Goal: Information Seeking & Learning: Learn about a topic

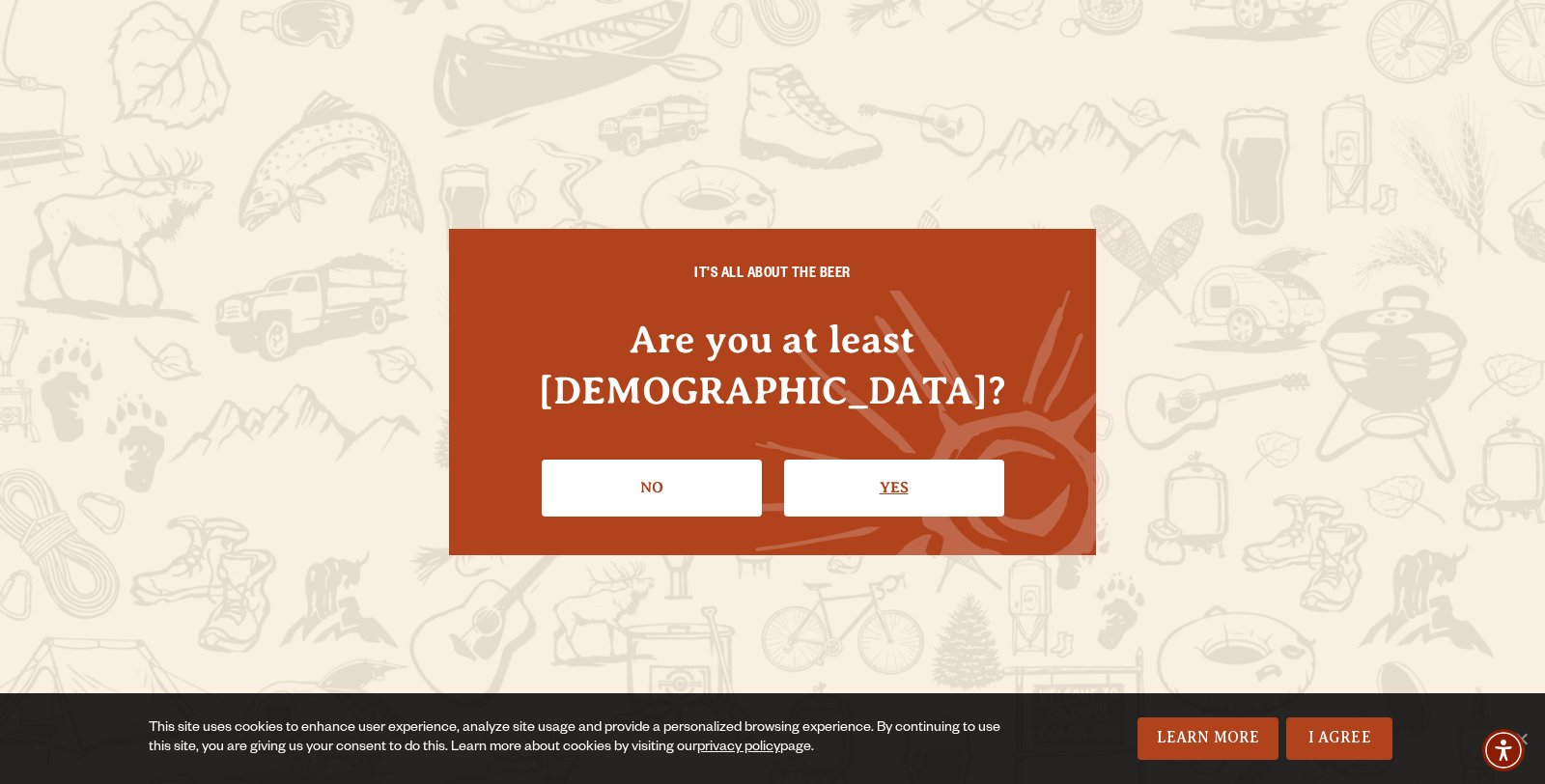
click at [825, 468] on link "Yes" at bounding box center [894, 487] width 220 height 56
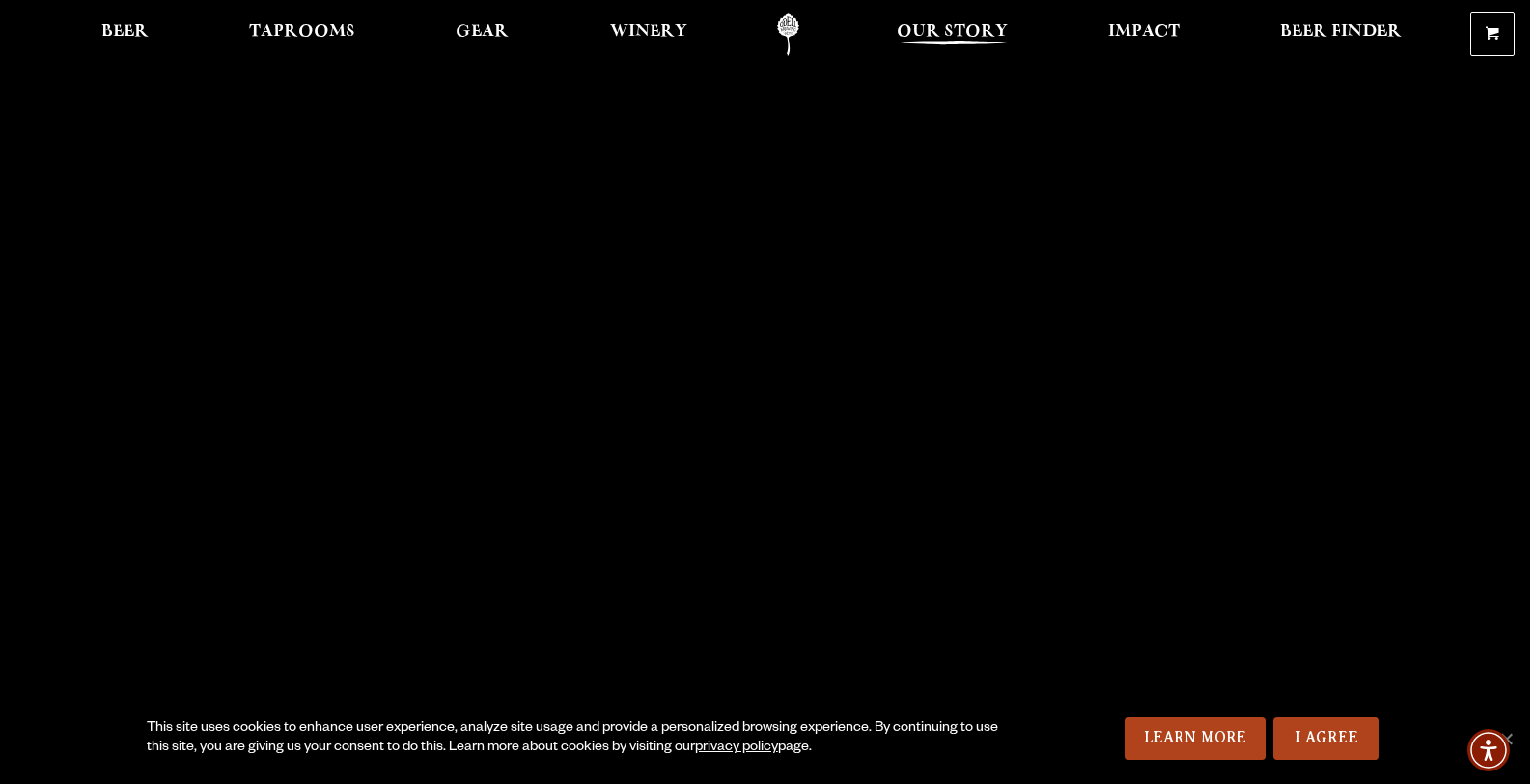
click at [945, 36] on span "Our Story" at bounding box center [952, 32] width 111 height 16
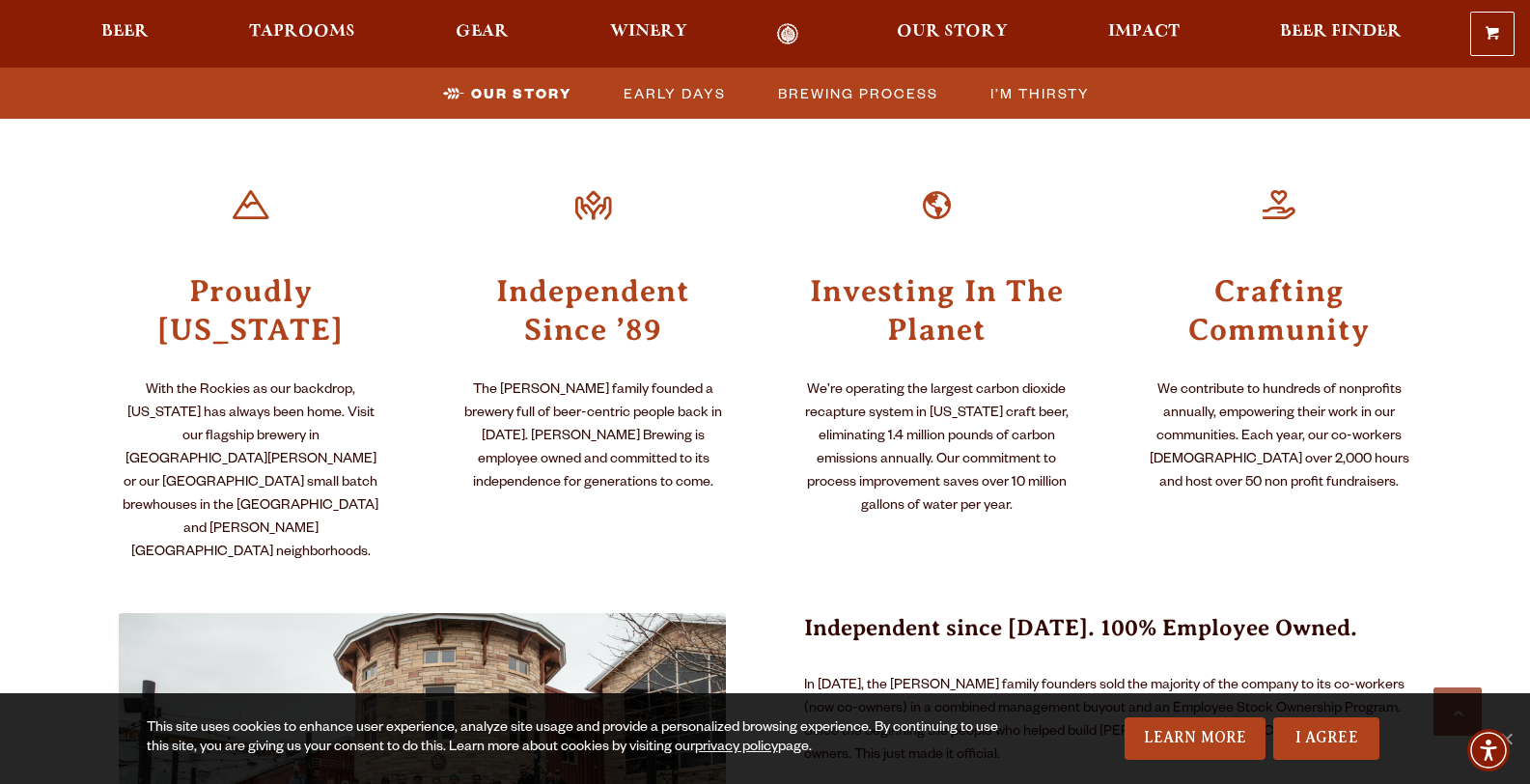
scroll to position [783, 0]
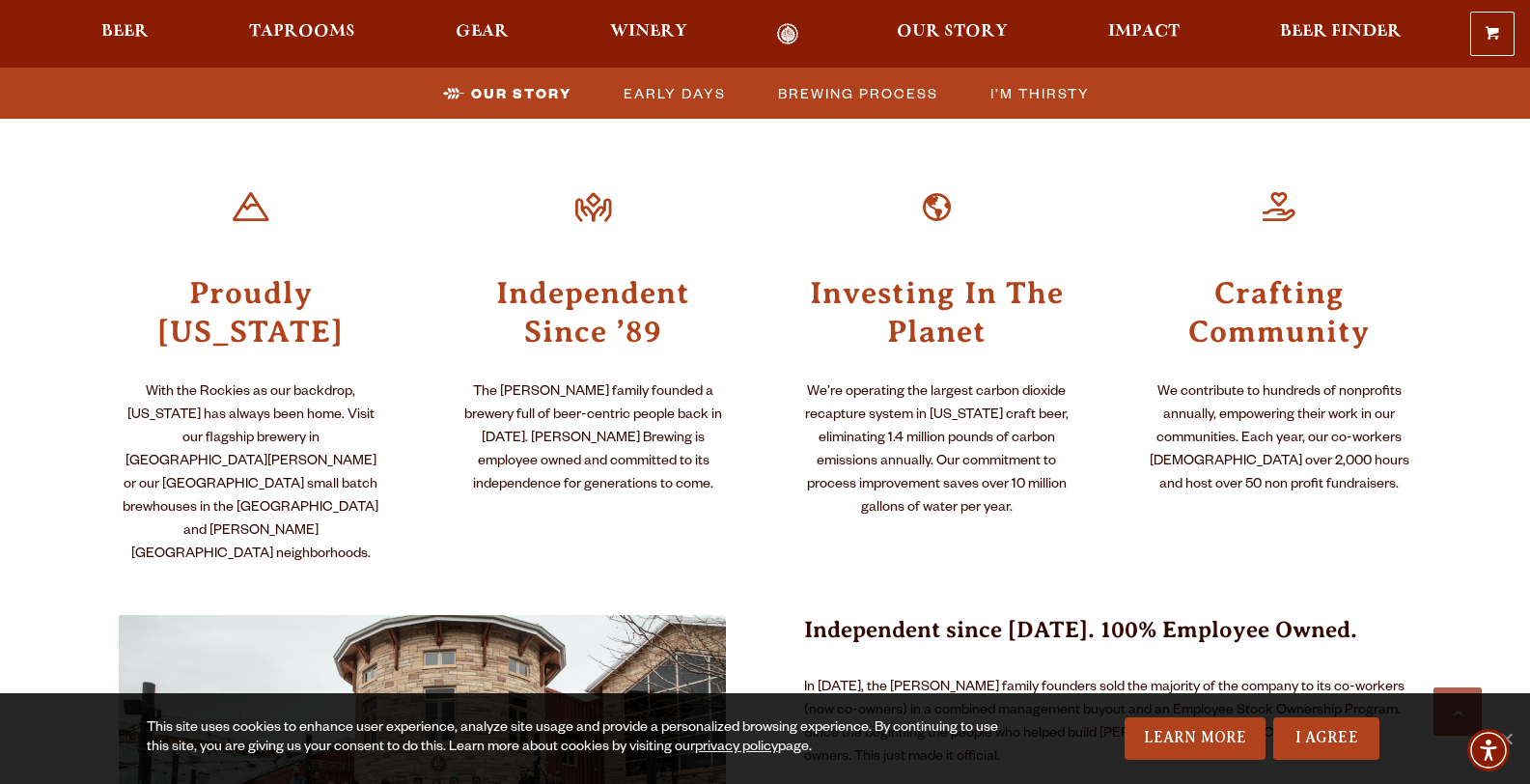
click at [1285, 283] on h3 "Crafting Community" at bounding box center [1280, 310] width 266 height 79
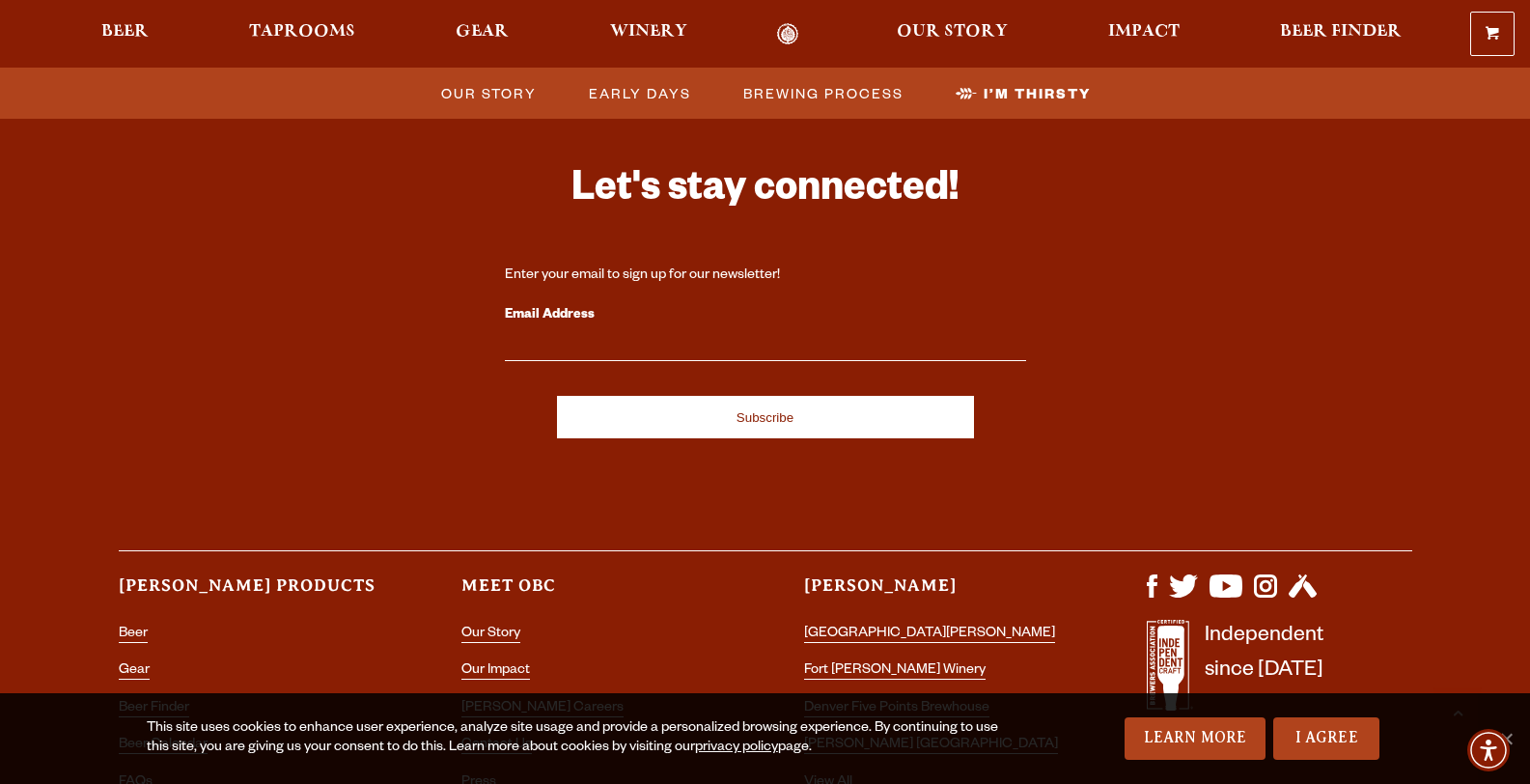
scroll to position [6530, 0]
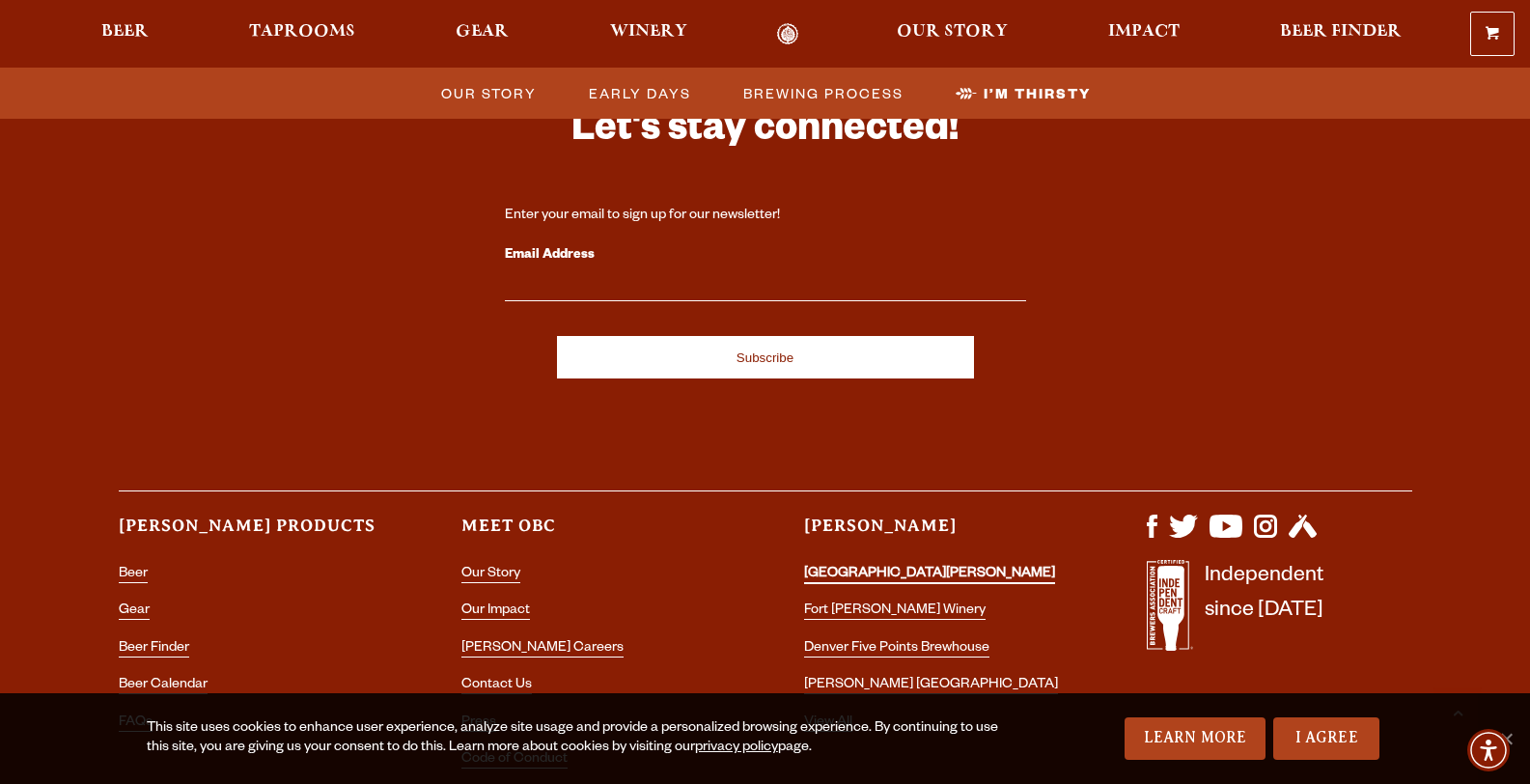
click at [844, 566] on link "[GEOGRAPHIC_DATA][PERSON_NAME]" at bounding box center [929, 575] width 251 height 18
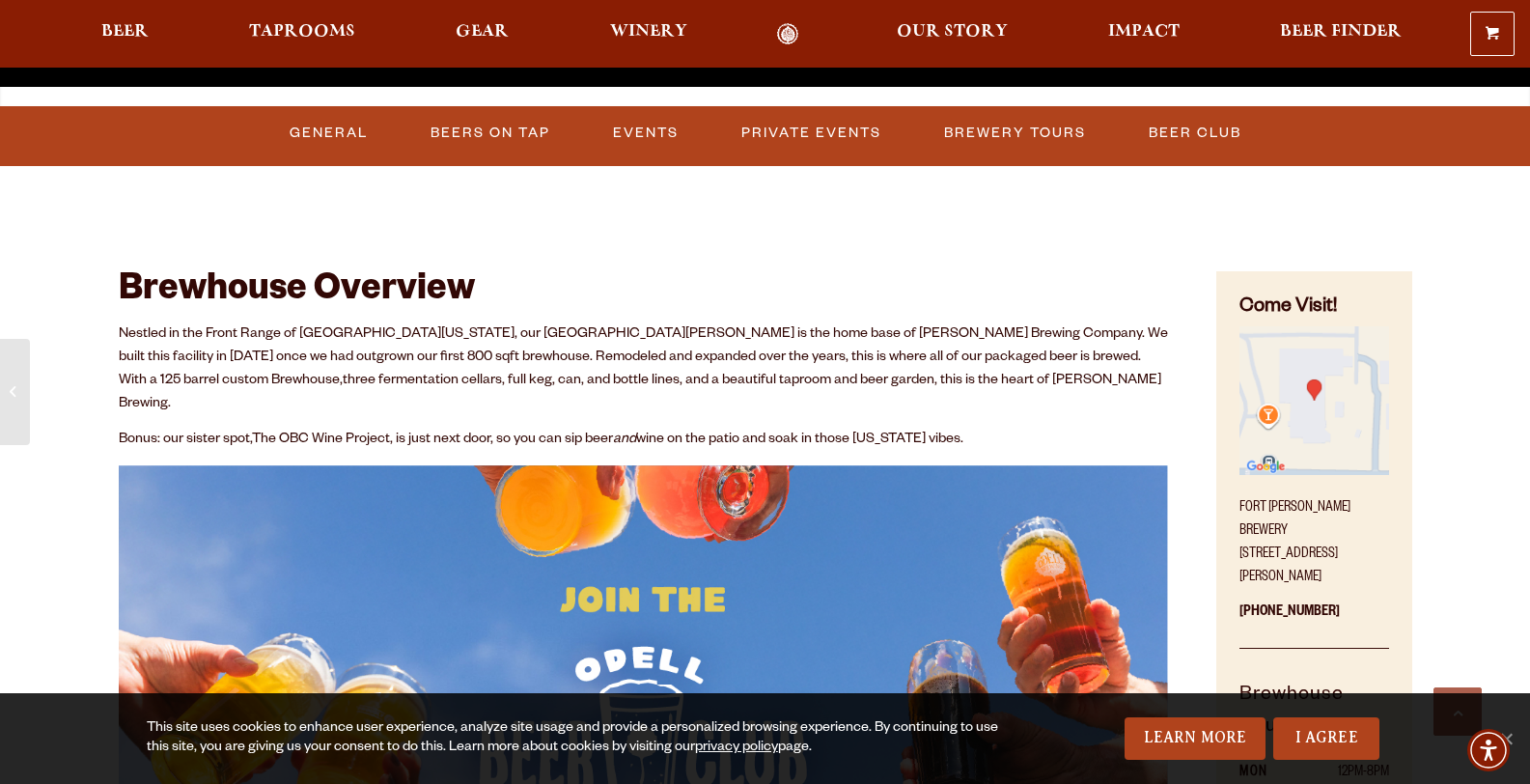
scroll to position [771, 0]
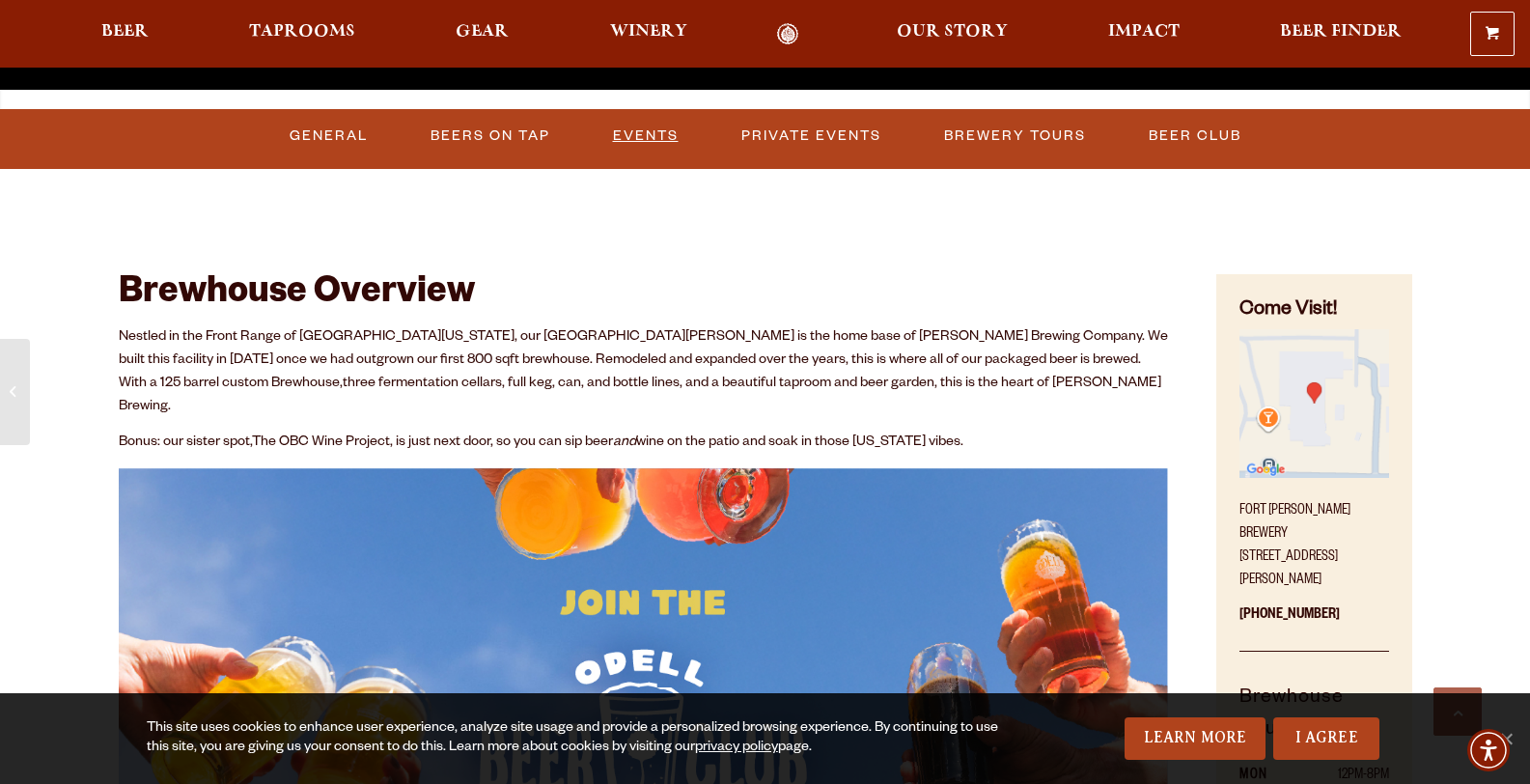
click at [648, 132] on link "Events" at bounding box center [646, 135] width 81 height 44
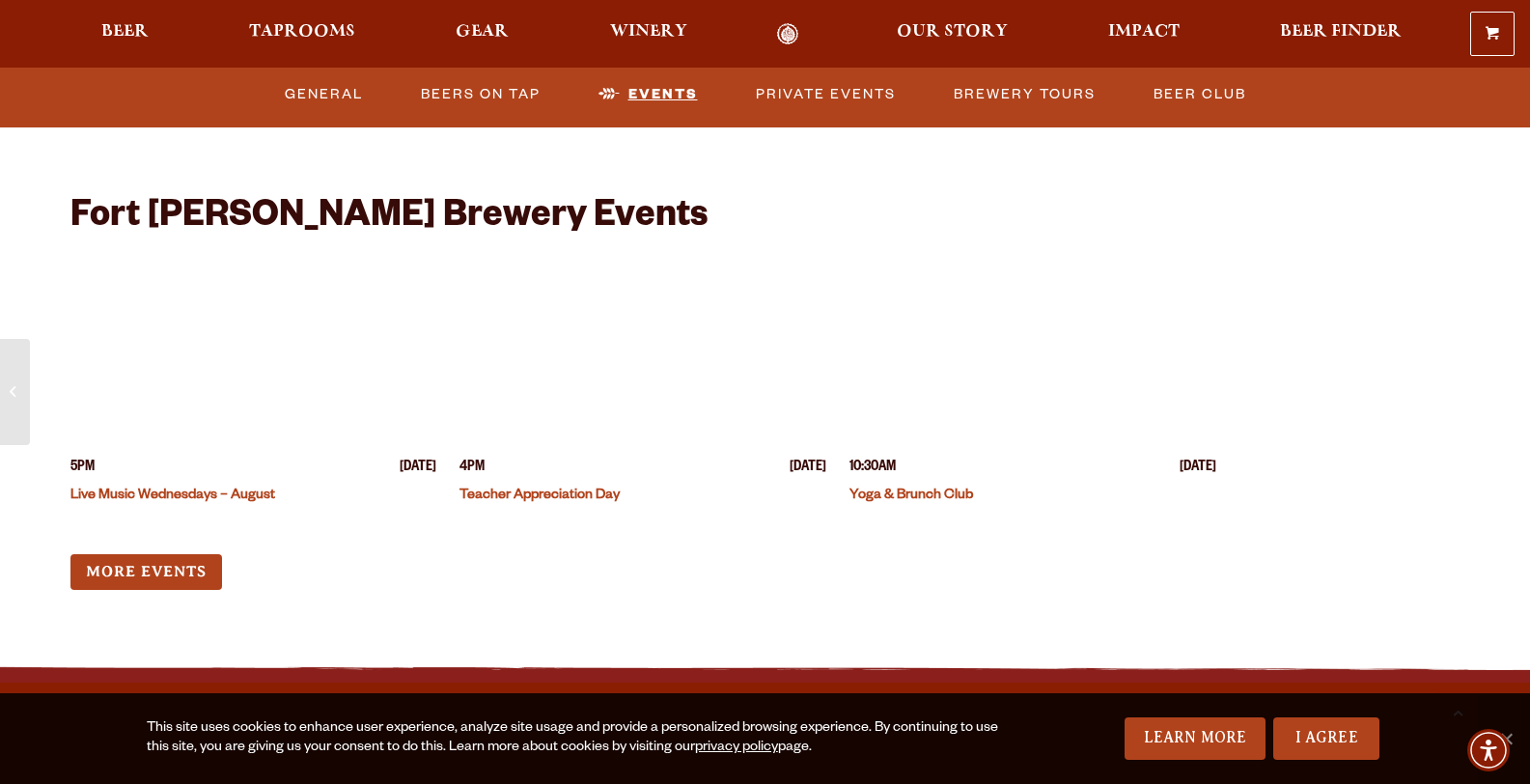
scroll to position [4770, 0]
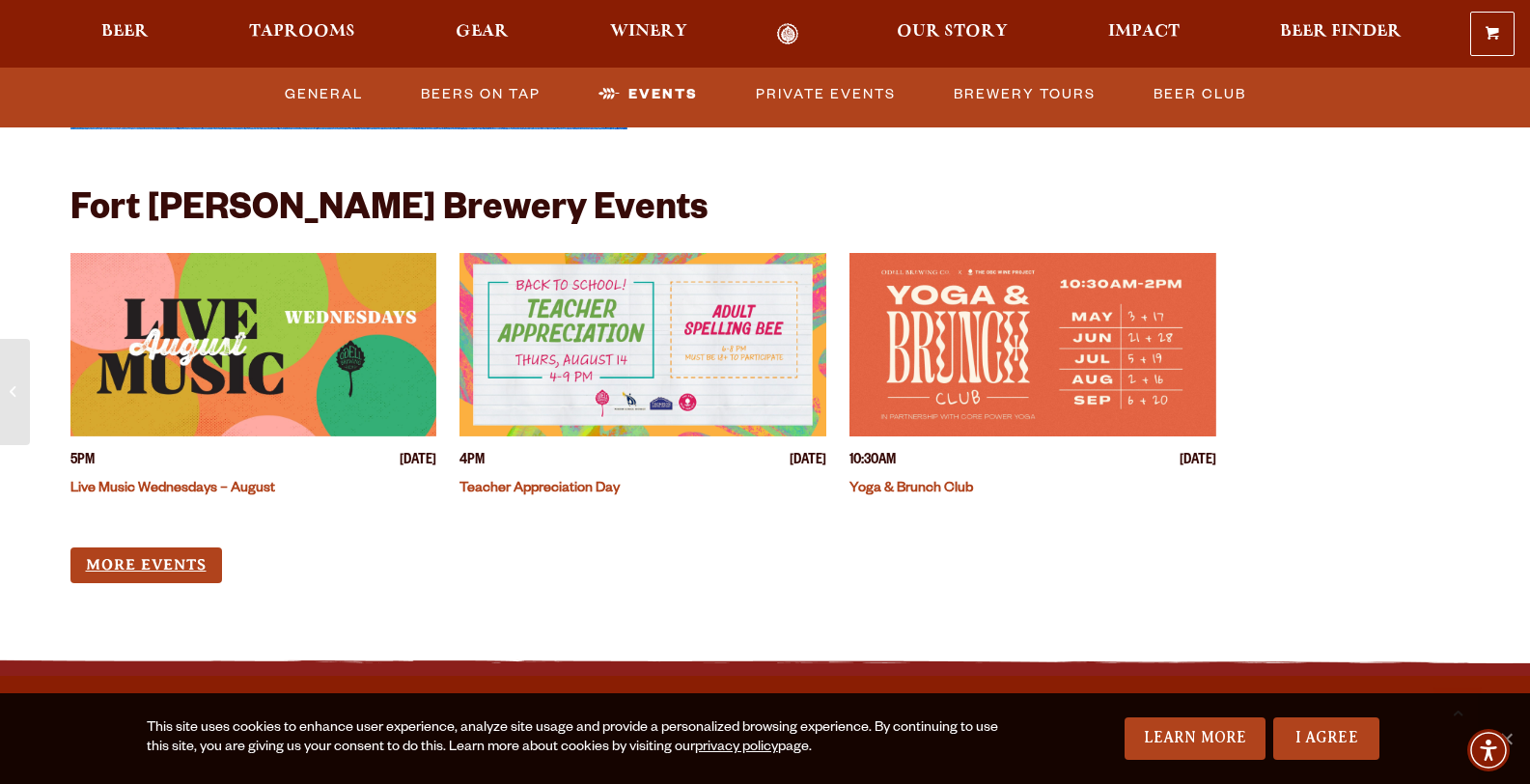
click at [139, 548] on link "More Events" at bounding box center [146, 565] width 151 height 35
